Goal: Task Accomplishment & Management: Manage account settings

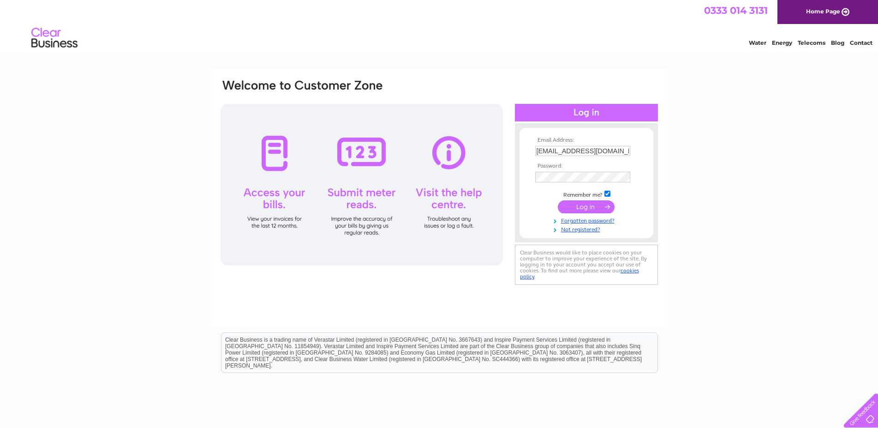
type input "dragonhouse33@gmail.com"
click at [571, 208] on input "submit" at bounding box center [586, 206] width 57 height 13
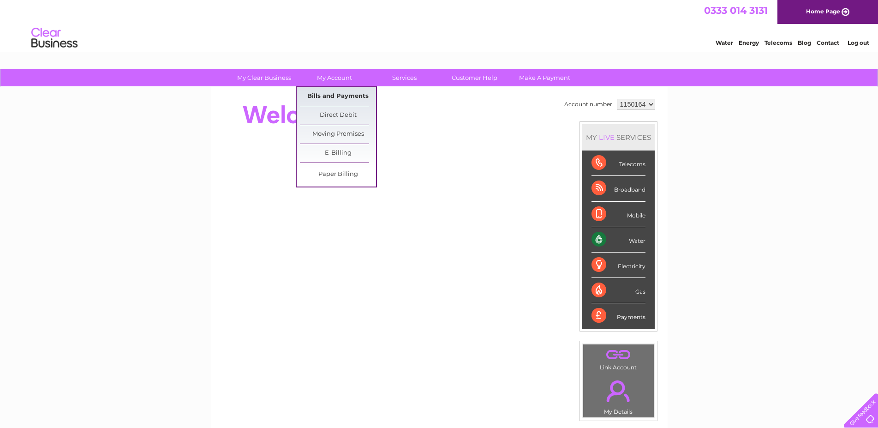
click at [333, 94] on link "Bills and Payments" at bounding box center [338, 96] width 76 height 18
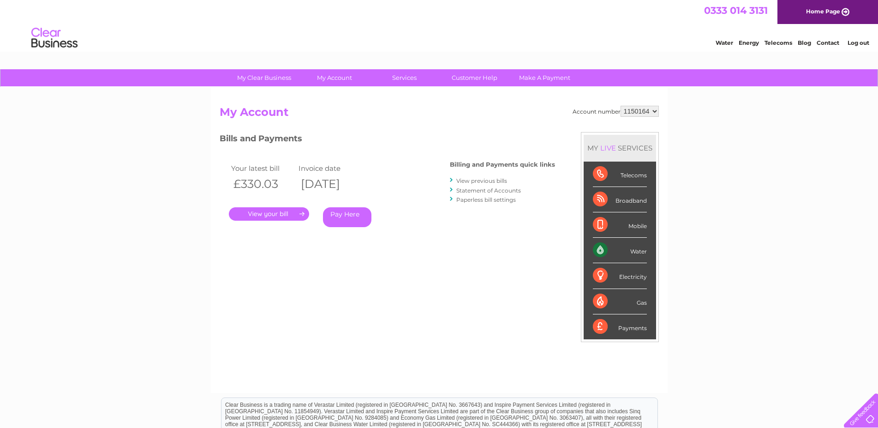
click at [480, 179] on link "View previous bills" at bounding box center [481, 180] width 51 height 7
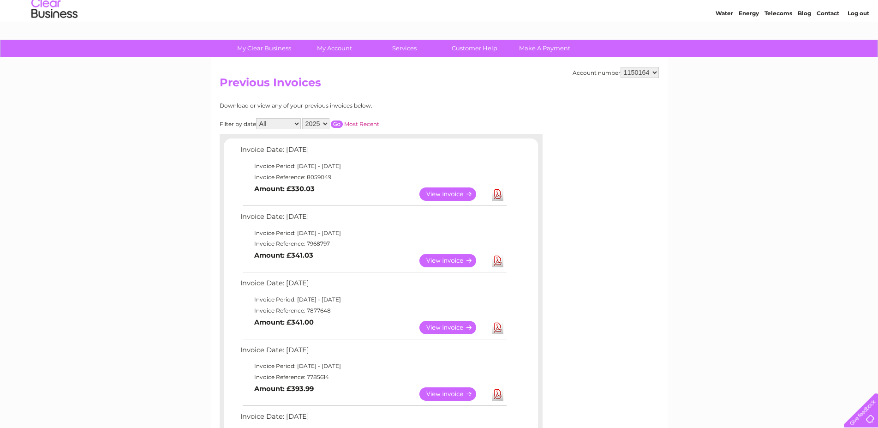
scroll to position [47, 0]
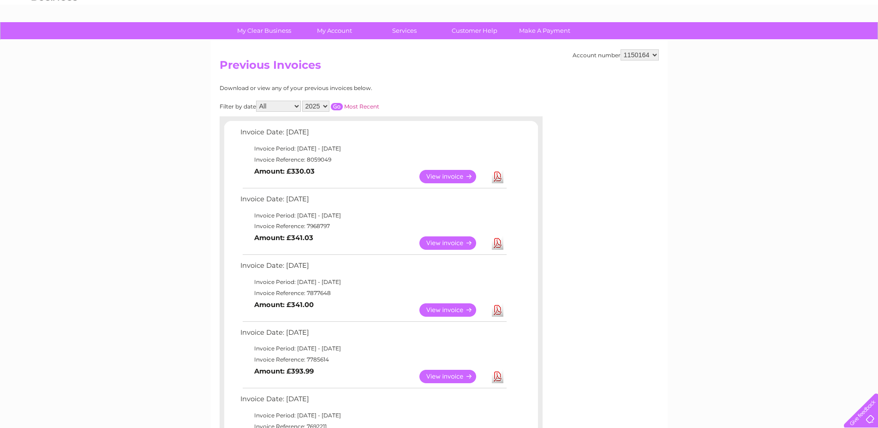
click at [496, 176] on link "Download" at bounding box center [498, 176] width 12 height 13
click at [452, 175] on link "View" at bounding box center [453, 176] width 68 height 13
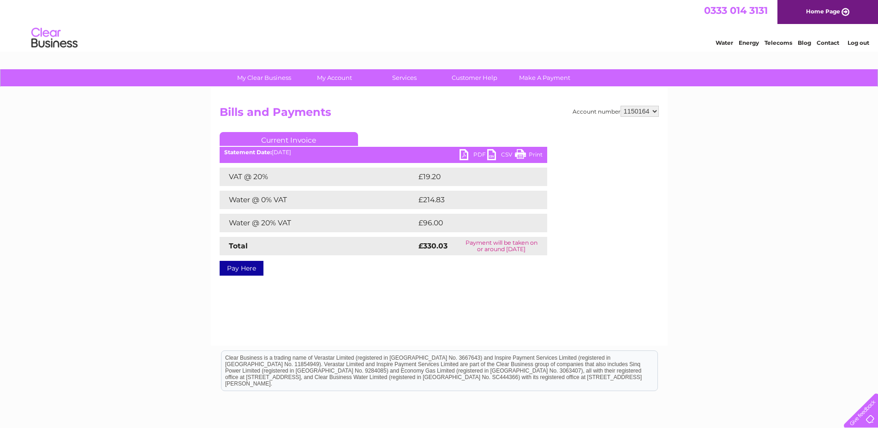
click at [789, 209] on div "My Clear Business Login Details My Details My Preferences Link Account My Accou…" at bounding box center [439, 286] width 878 height 434
